Goal: Ask a question

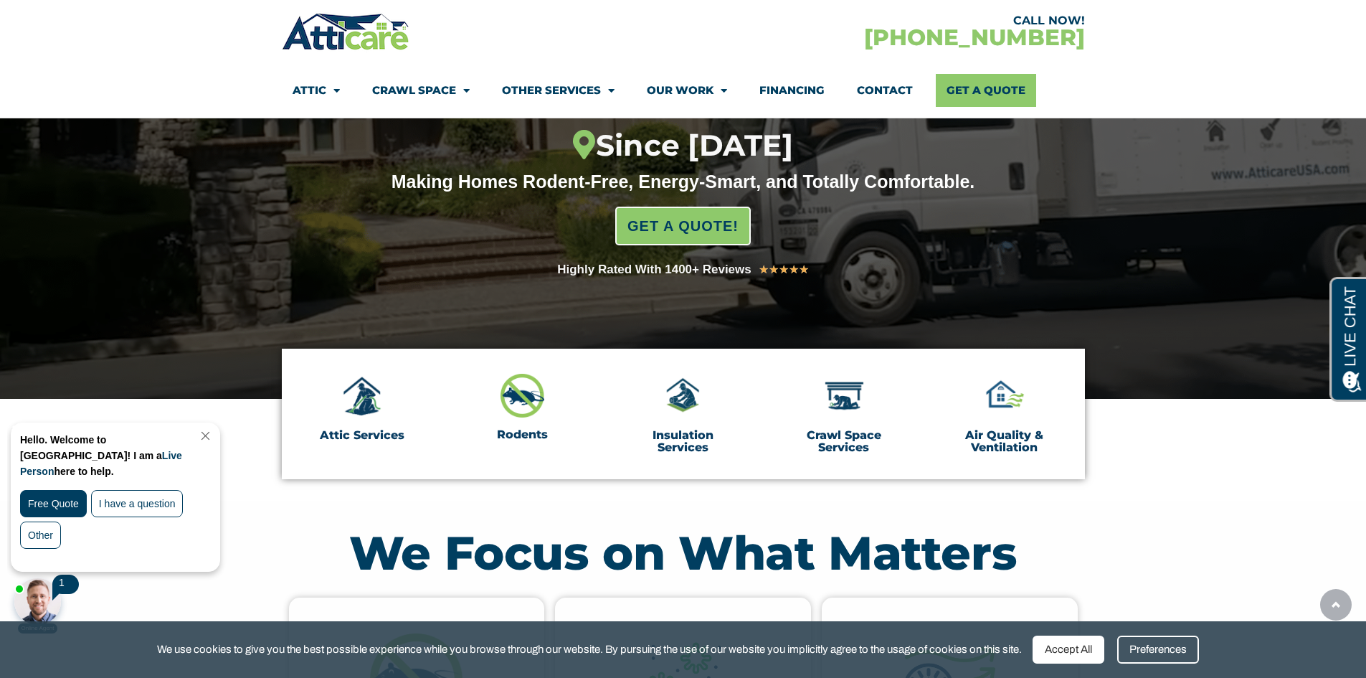
scroll to position [287, 0]
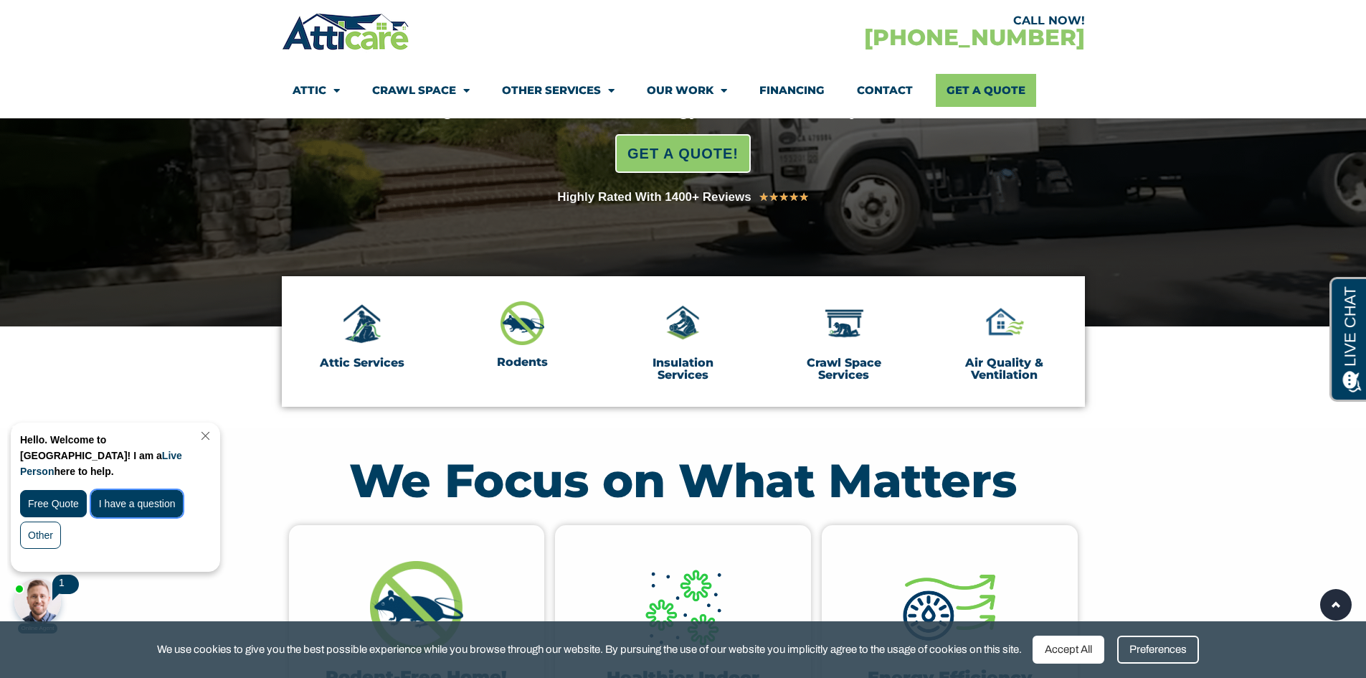
click at [113, 494] on div "I have a question" at bounding box center [137, 503] width 92 height 27
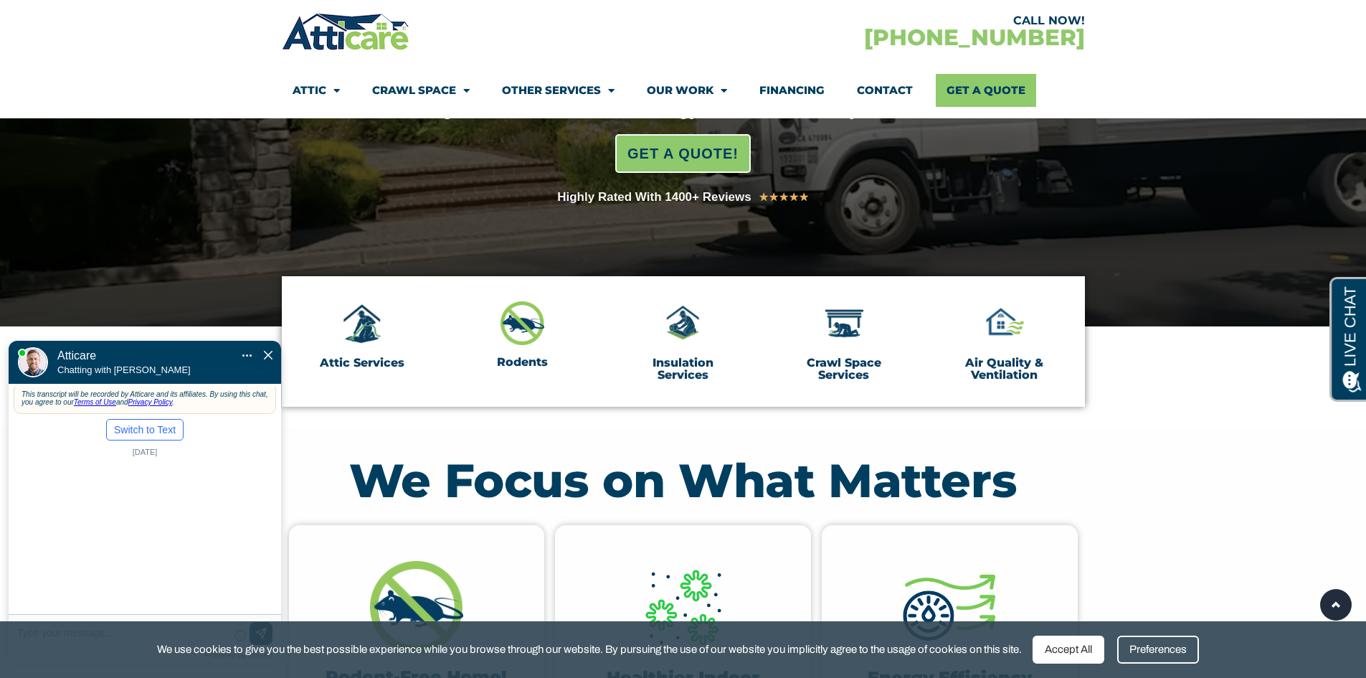
scroll to position [0, 0]
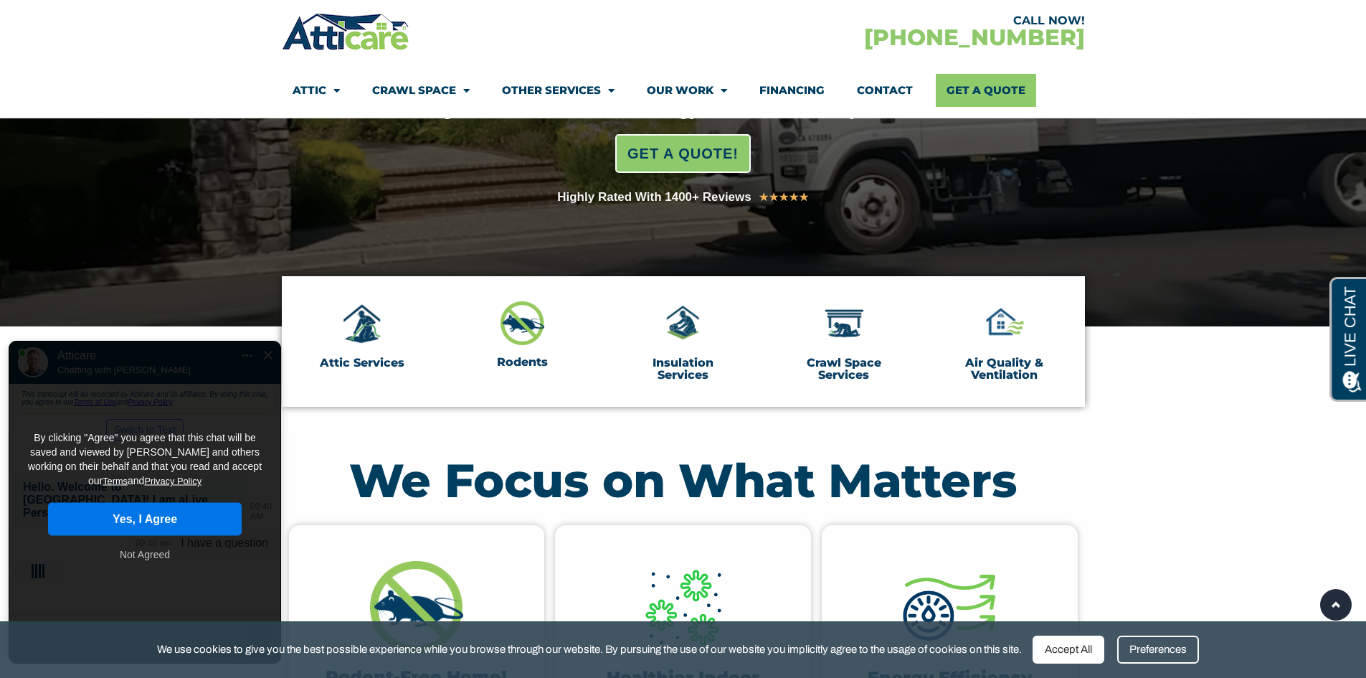
click at [125, 503] on button "Yes, I Agree" at bounding box center [145, 519] width 194 height 33
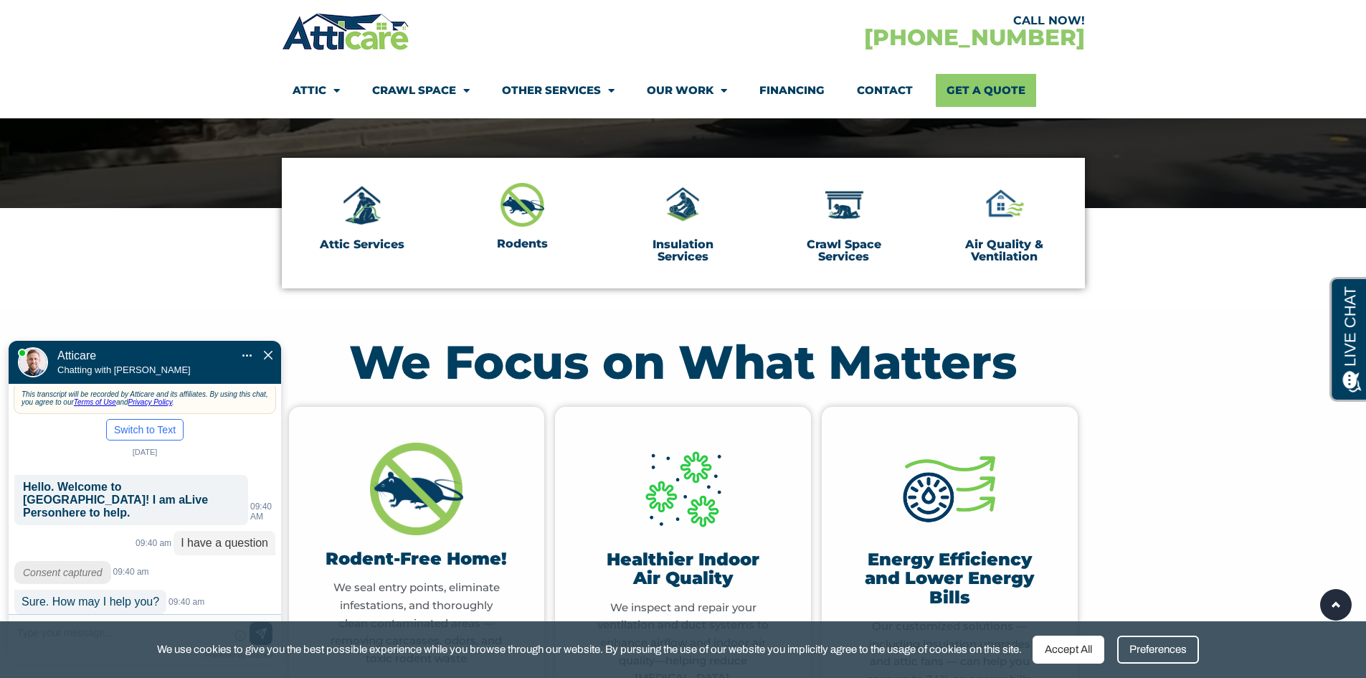
scroll to position [430, 0]
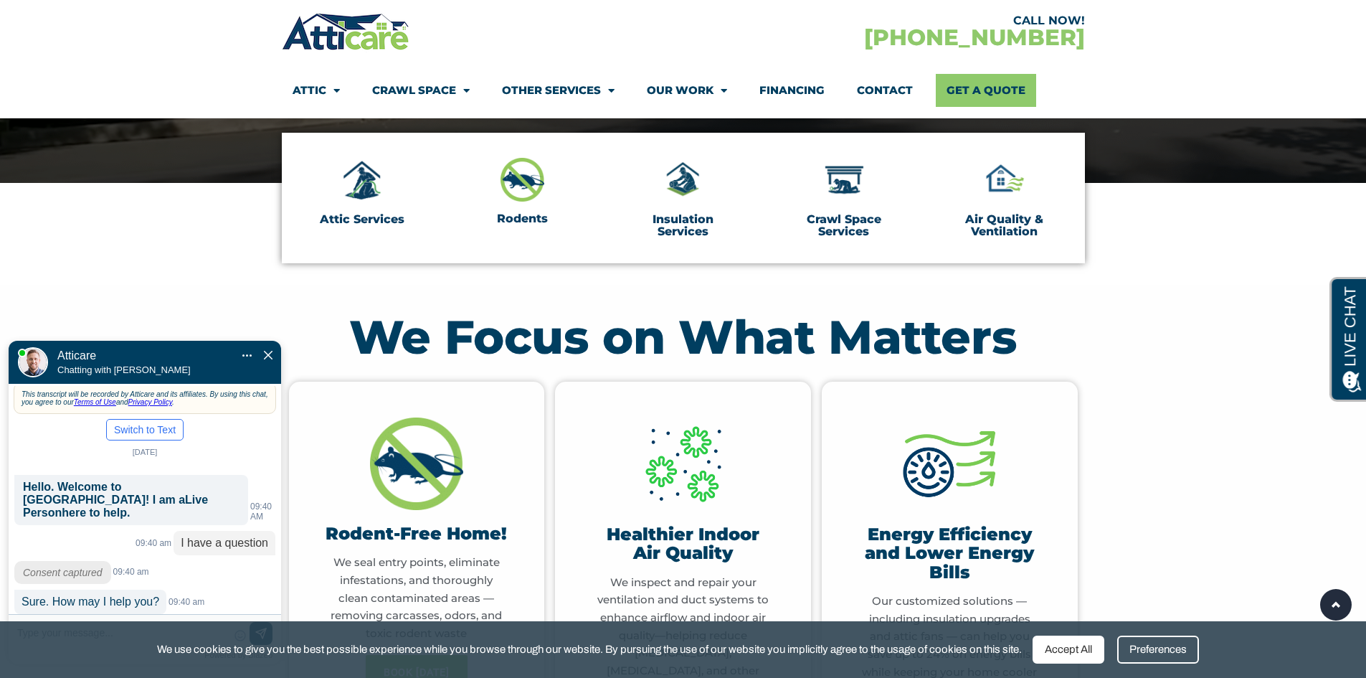
click at [1104, 647] on div "Accept All" at bounding box center [1069, 649] width 72 height 28
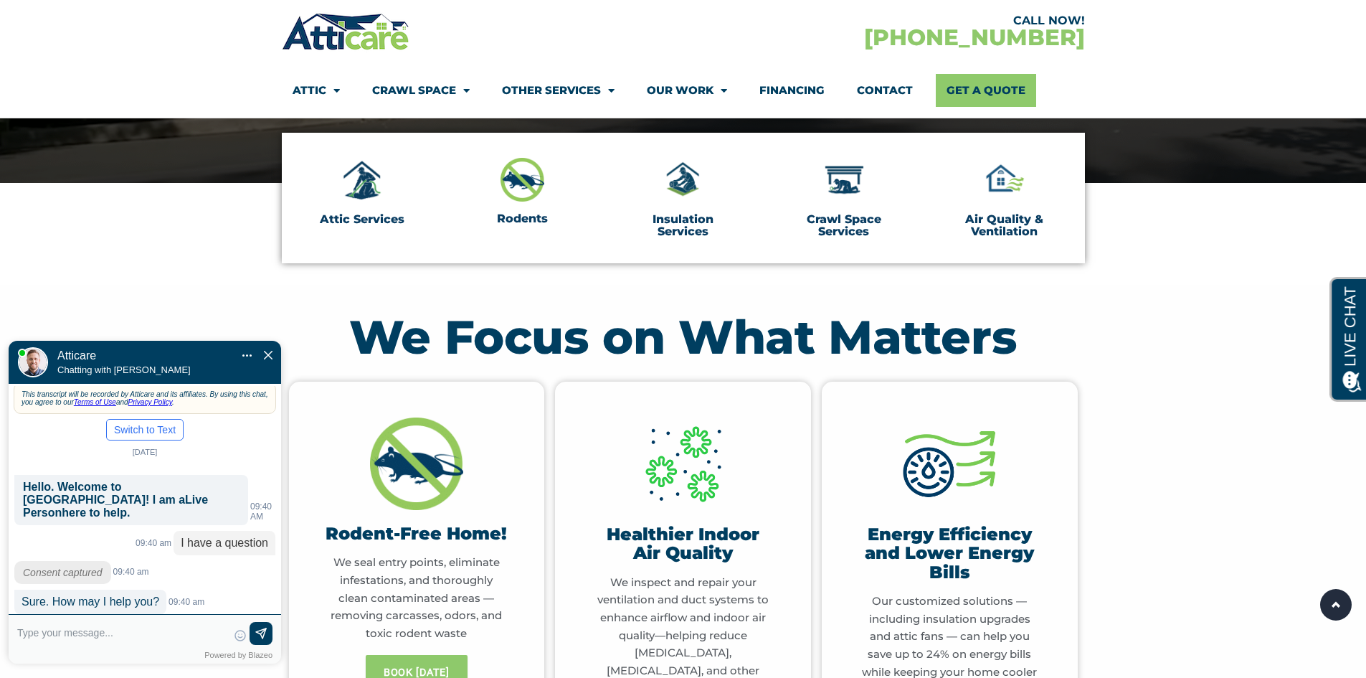
click at [123, 636] on textarea at bounding box center [122, 639] width 210 height 34
click at [36, 628] on textarea at bounding box center [122, 639] width 210 height 34
click at [40, 633] on textarea at bounding box center [122, 639] width 210 height 34
type input "whatsnyour process for bats re"
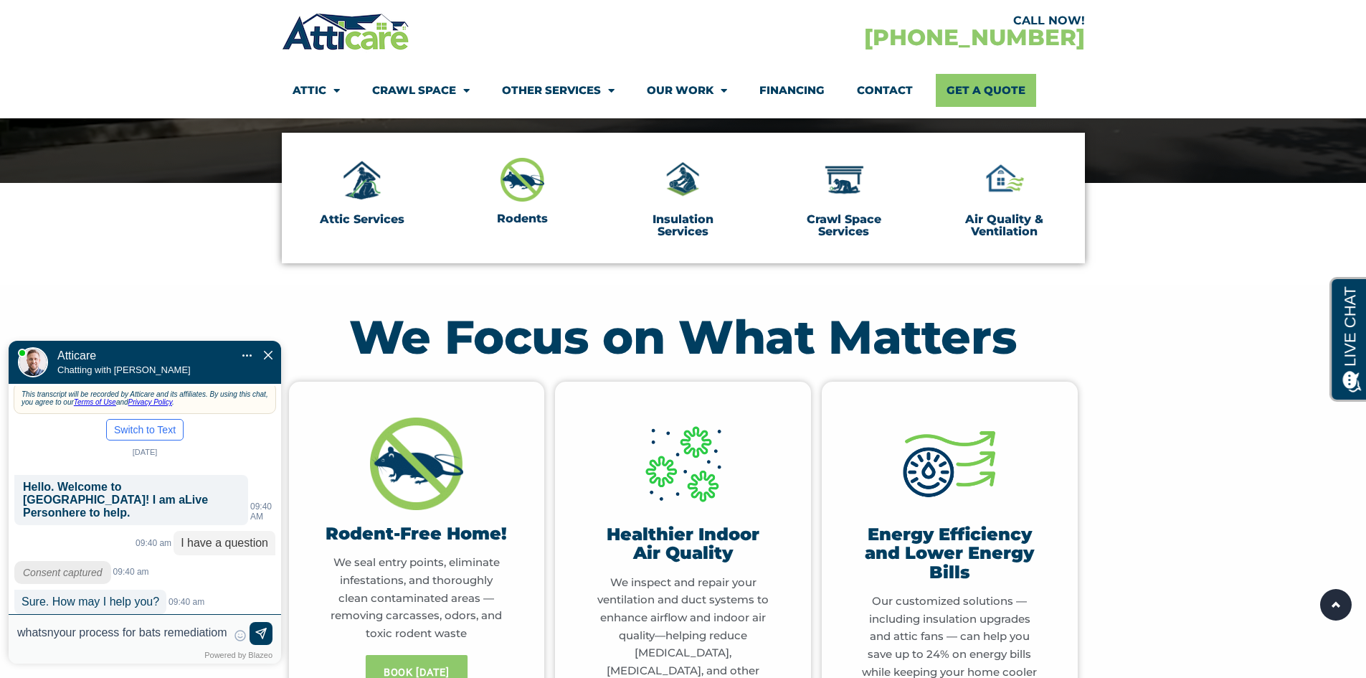
type textarea "whatsnyour process for bats remediatiomn"
click at [26, 347] on img at bounding box center [33, 362] width 30 height 30
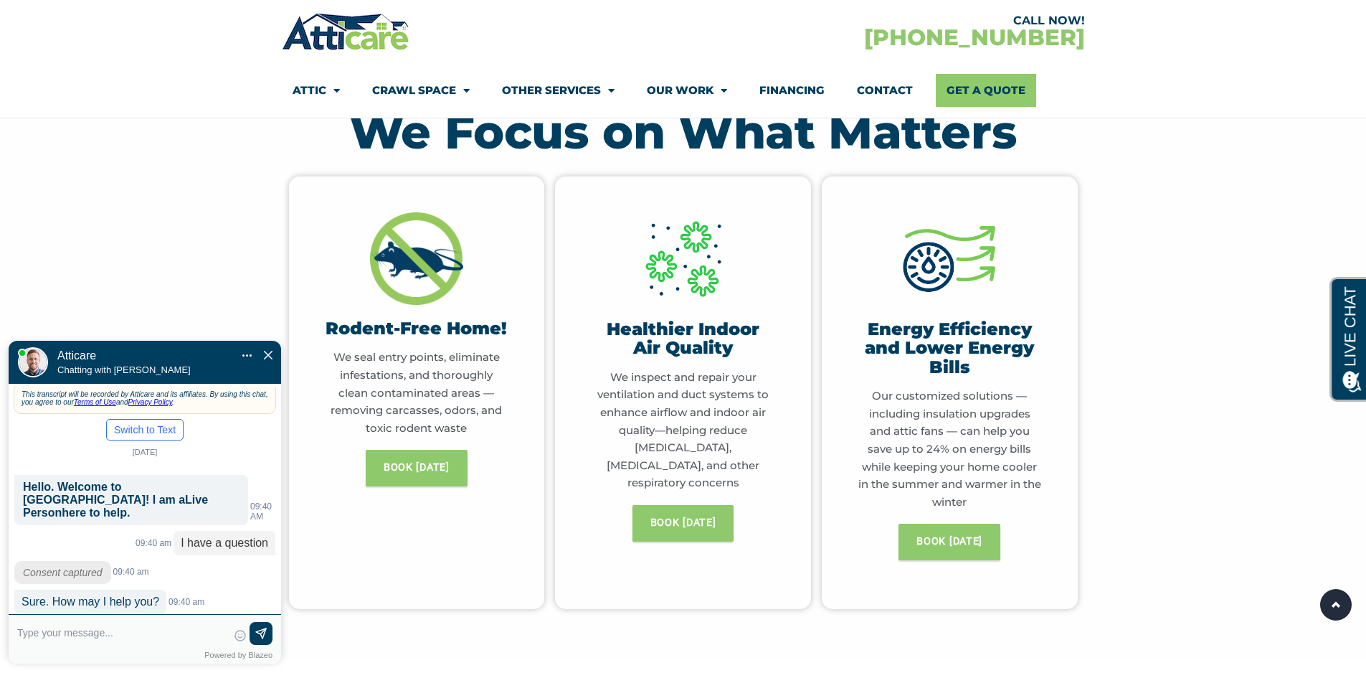
scroll to position [645, 0]
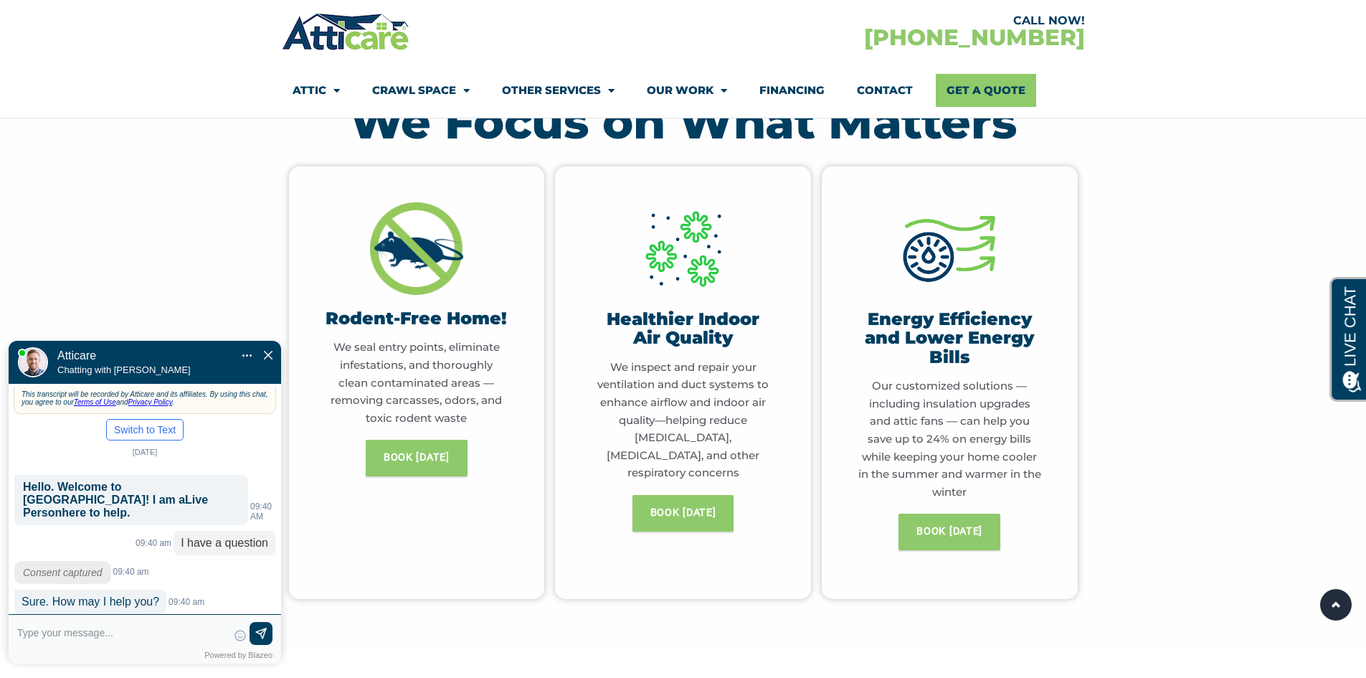
click at [152, 641] on textarea at bounding box center [122, 639] width 210 height 34
type input "?"
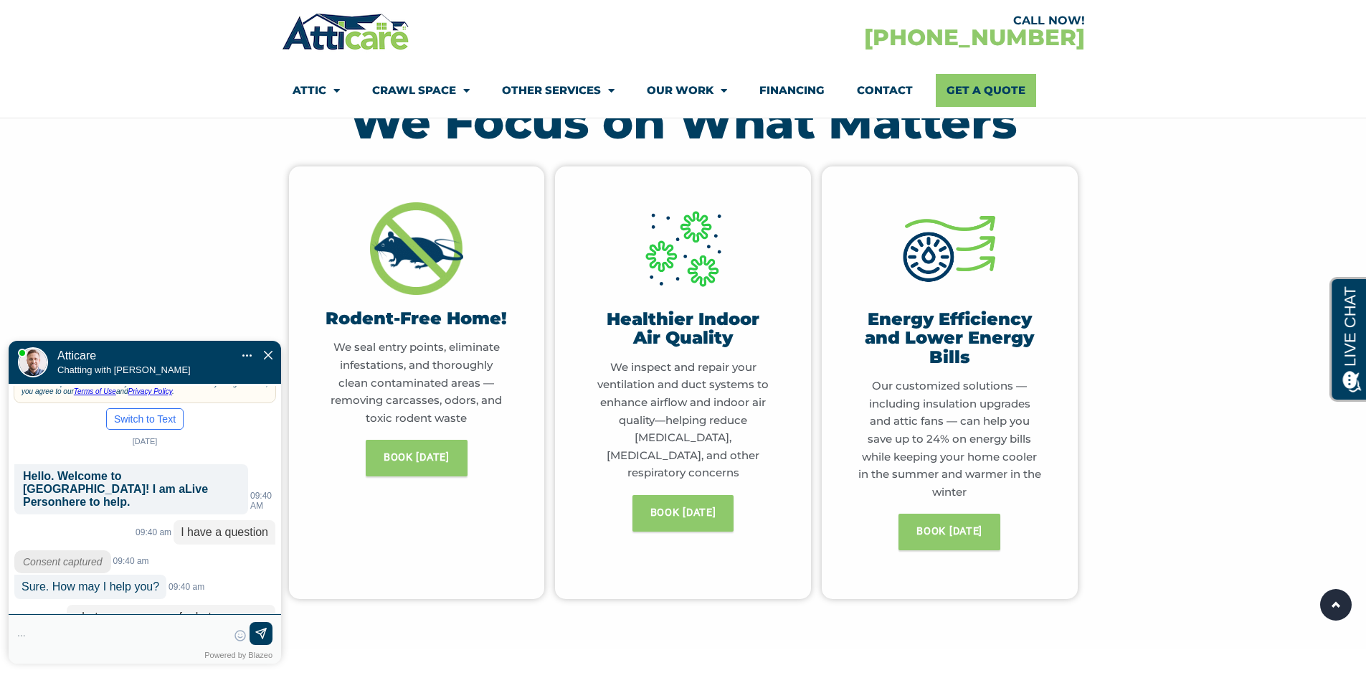
scroll to position [67, 0]
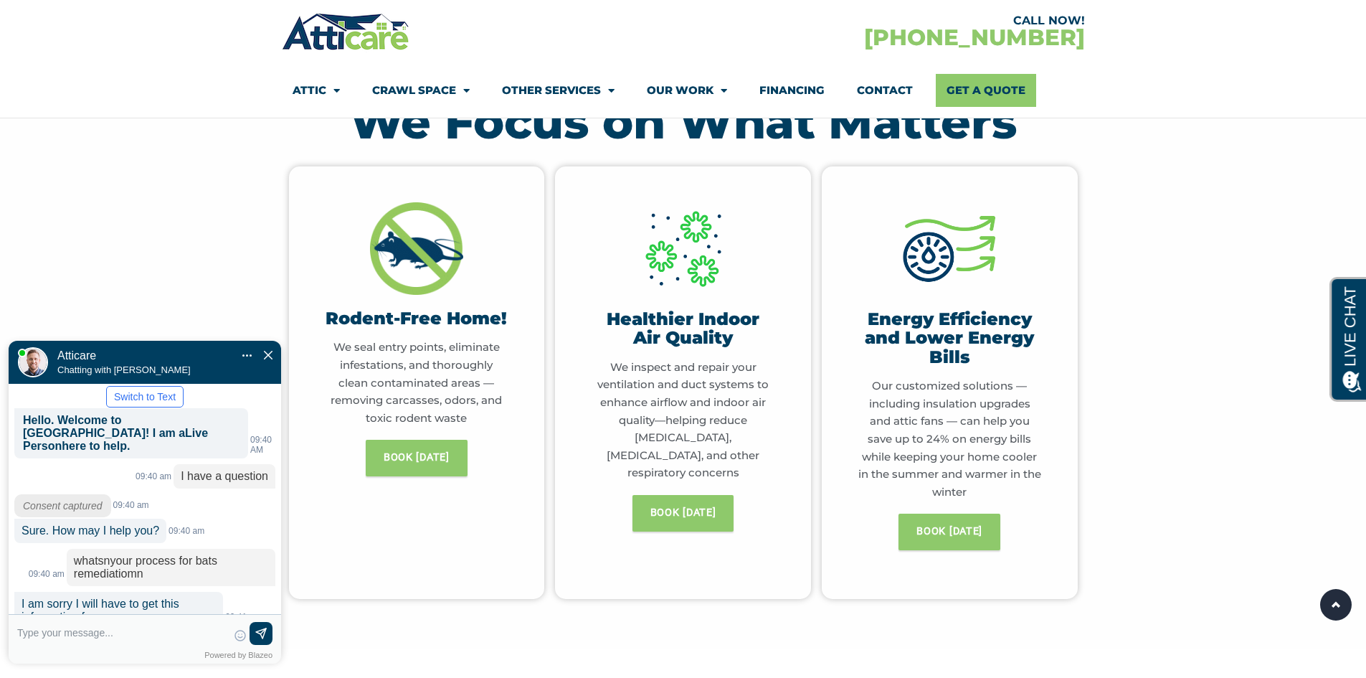
click at [267, 351] on img "Close Chat" at bounding box center [268, 355] width 9 height 9
